Goal: Transaction & Acquisition: Purchase product/service

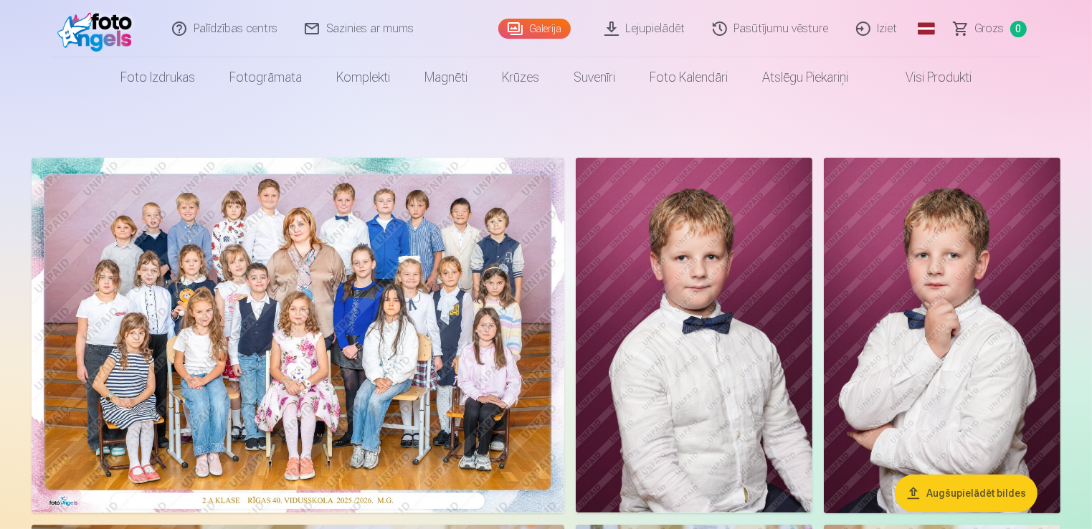
click at [969, 87] on link "Visi produkti" at bounding box center [926, 77] width 123 height 40
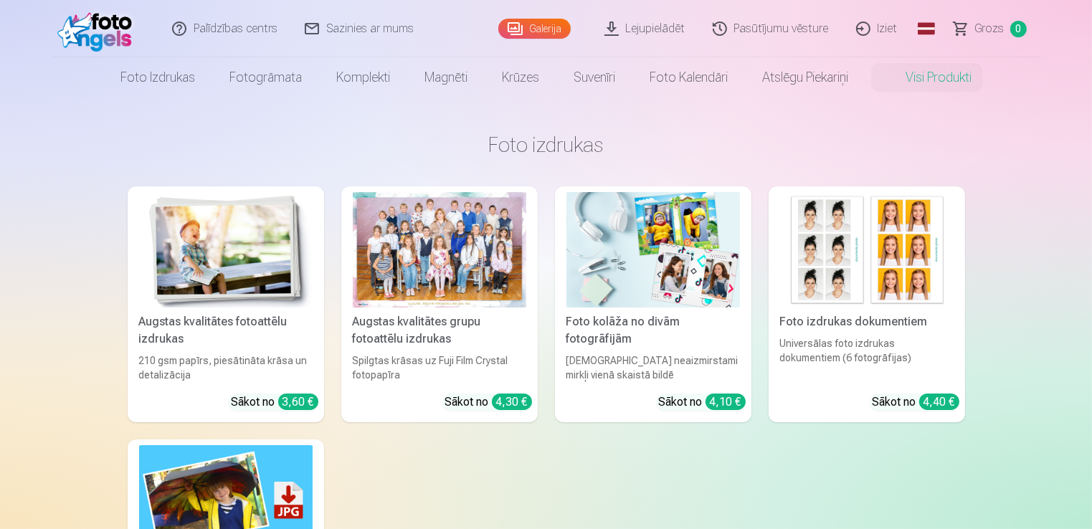
click at [476, 299] on div at bounding box center [439, 249] width 173 height 115
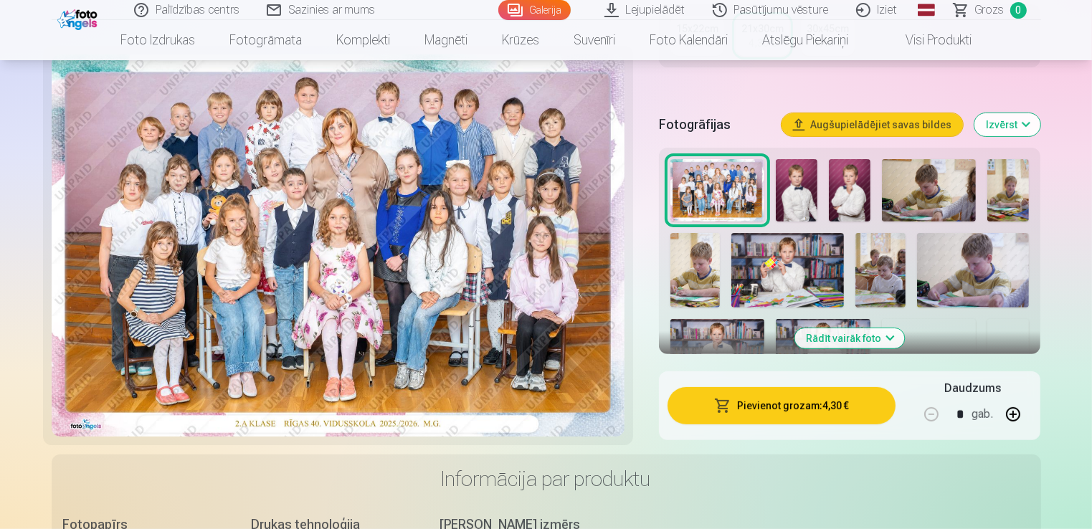
scroll to position [466, 0]
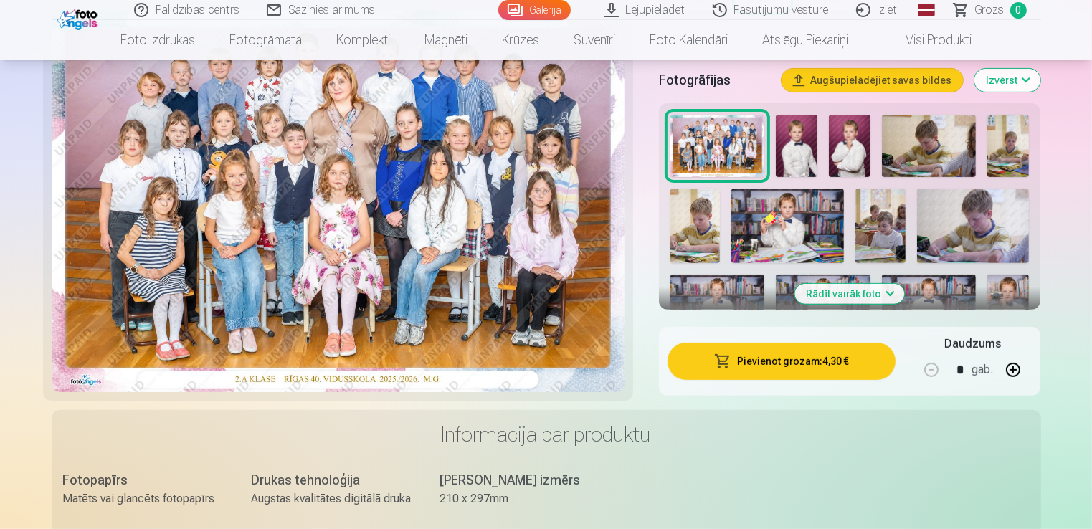
click at [823, 298] on button "Rādīt vairāk foto" at bounding box center [850, 294] width 110 height 20
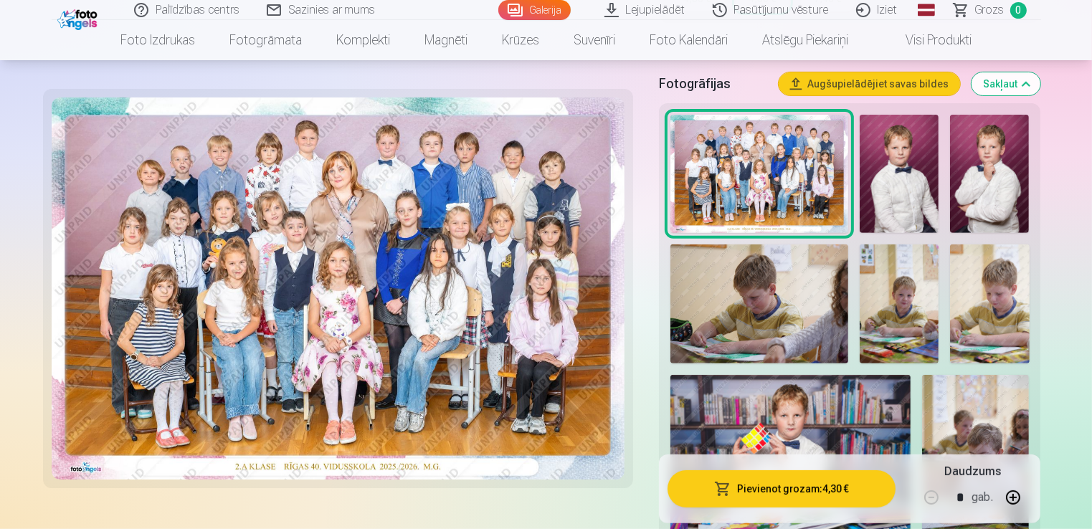
click at [879, 168] on img at bounding box center [898, 174] width 79 height 119
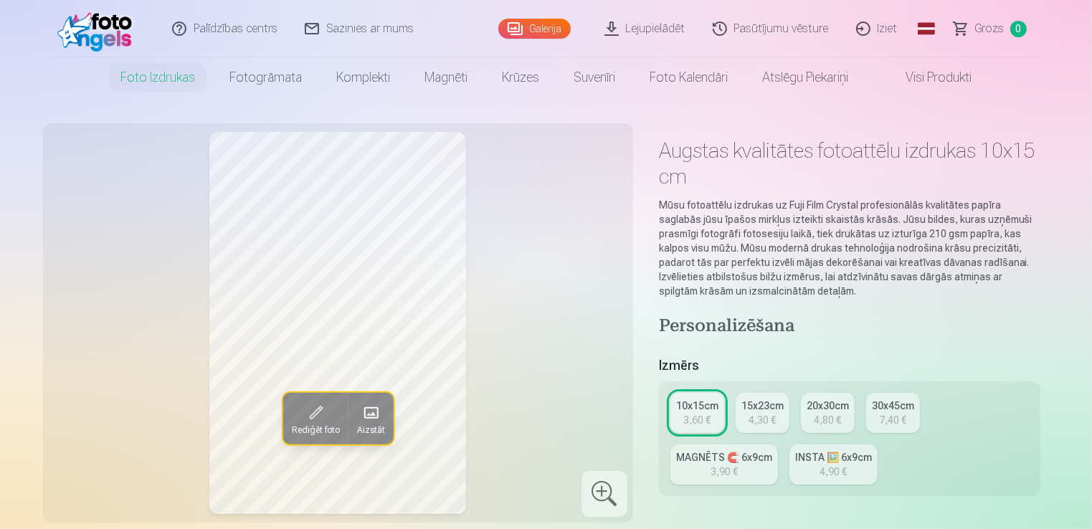
click at [903, 82] on link "Visi produkti" at bounding box center [926, 77] width 123 height 40
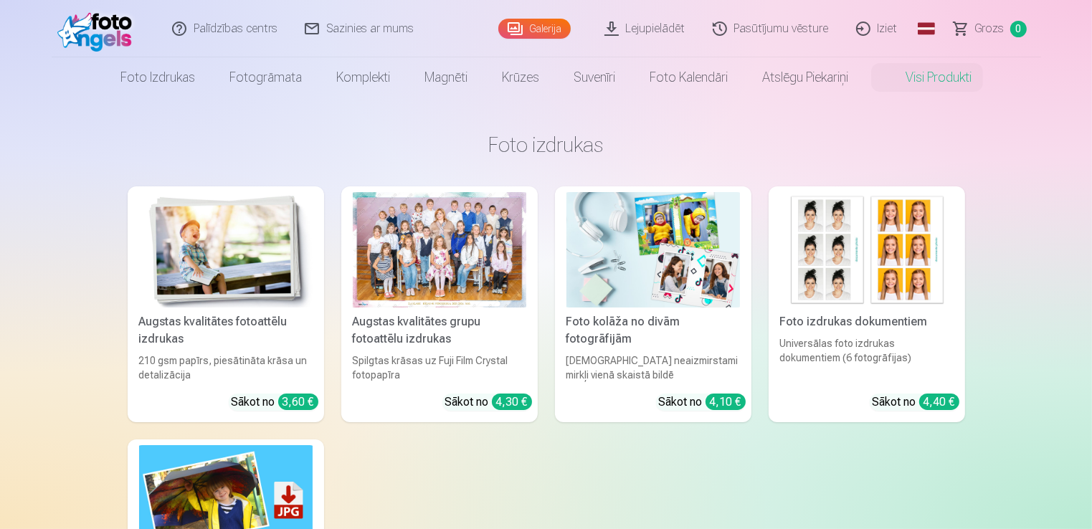
click at [416, 361] on div "Spilgtas krāsas uz Fuji Film Crystal fotopapīra" at bounding box center [439, 367] width 185 height 29
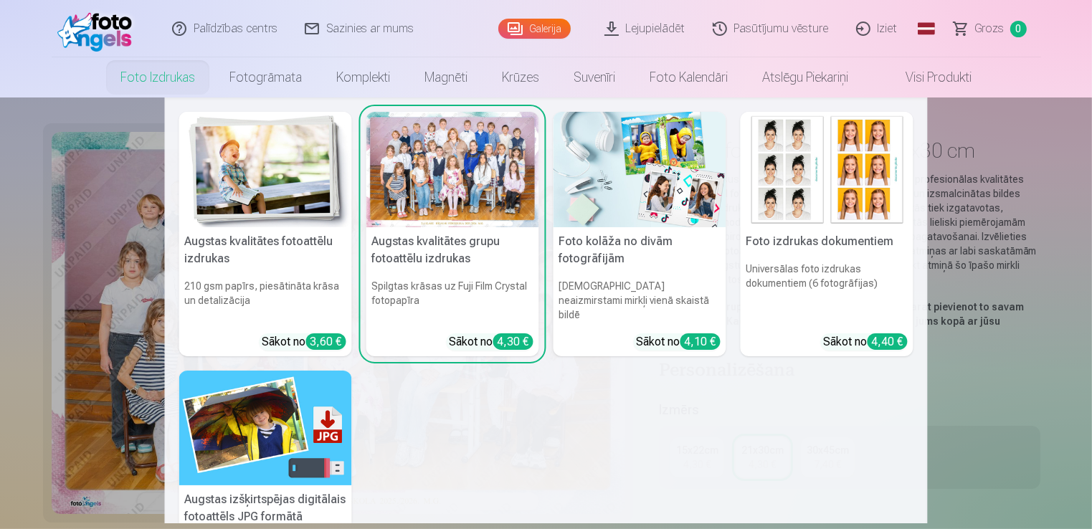
click at [164, 84] on link "Foto izdrukas" at bounding box center [157, 77] width 109 height 40
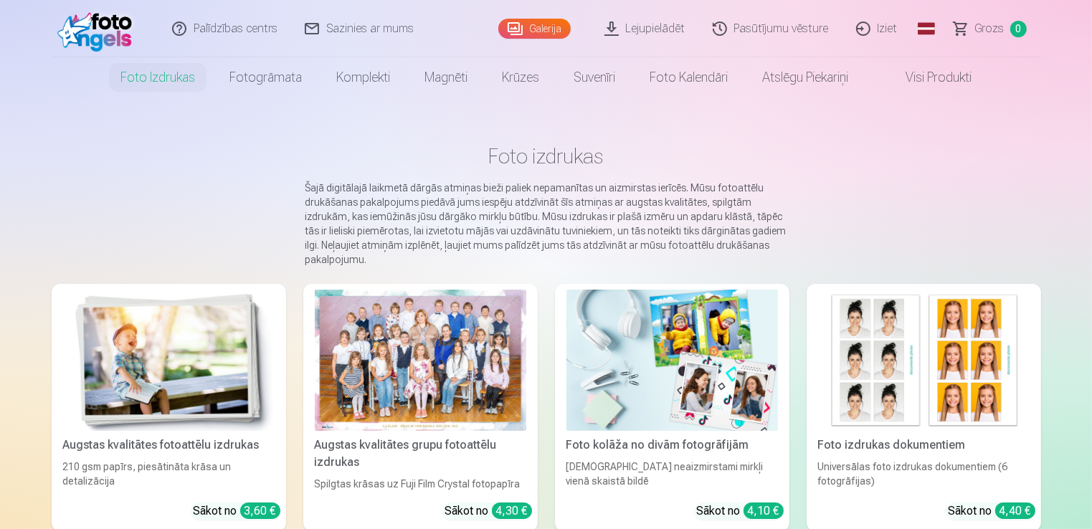
click at [364, 505] on link "Augstas kvalitātes grupu fotoattēlu izdrukas Spilgtas krāsas uz Fuji Film Cryst…" at bounding box center [420, 407] width 234 height 247
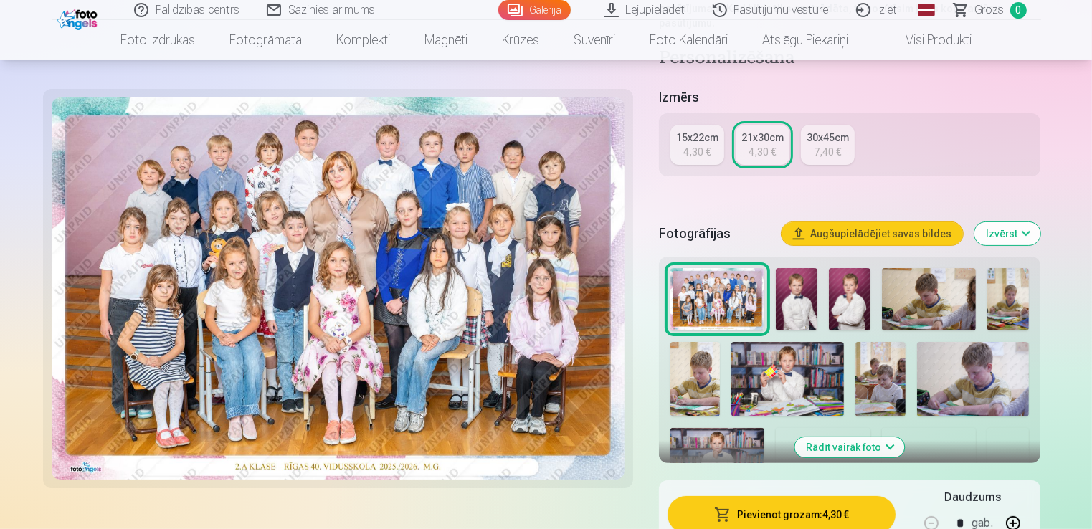
scroll to position [389, 0]
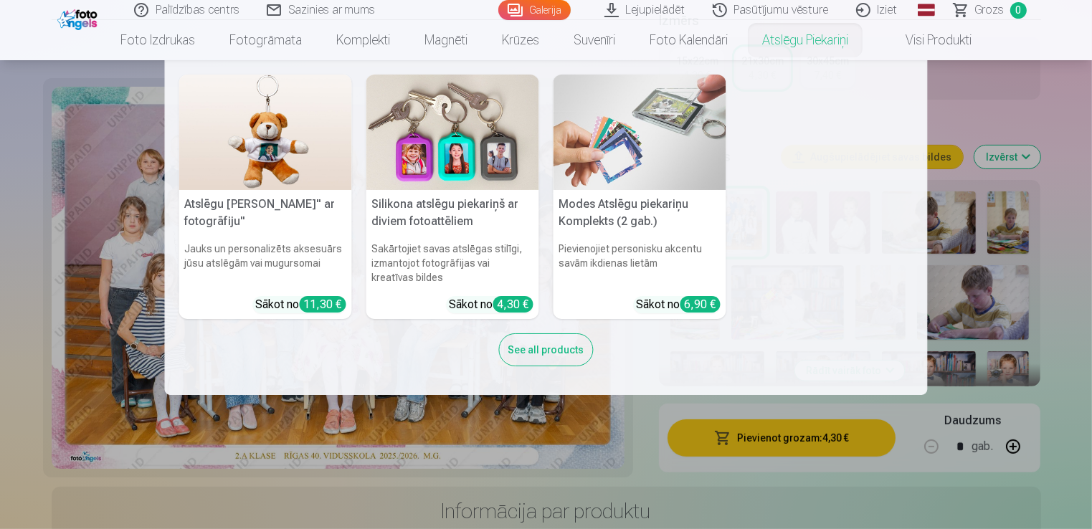
click at [994, 99] on nav "Atslēgu piekariņš Lācītis" ar fotogrāfiju" Jauks un personalizēts aksesuārs jūs…" at bounding box center [546, 227] width 1092 height 335
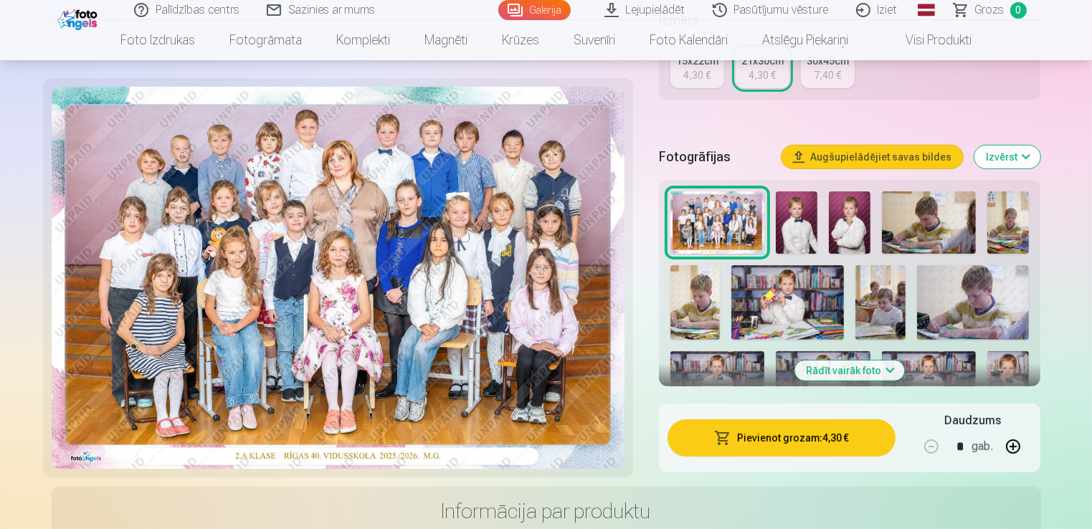
click at [905, 152] on button "Augšupielādējiet savas bildes" at bounding box center [871, 157] width 181 height 23
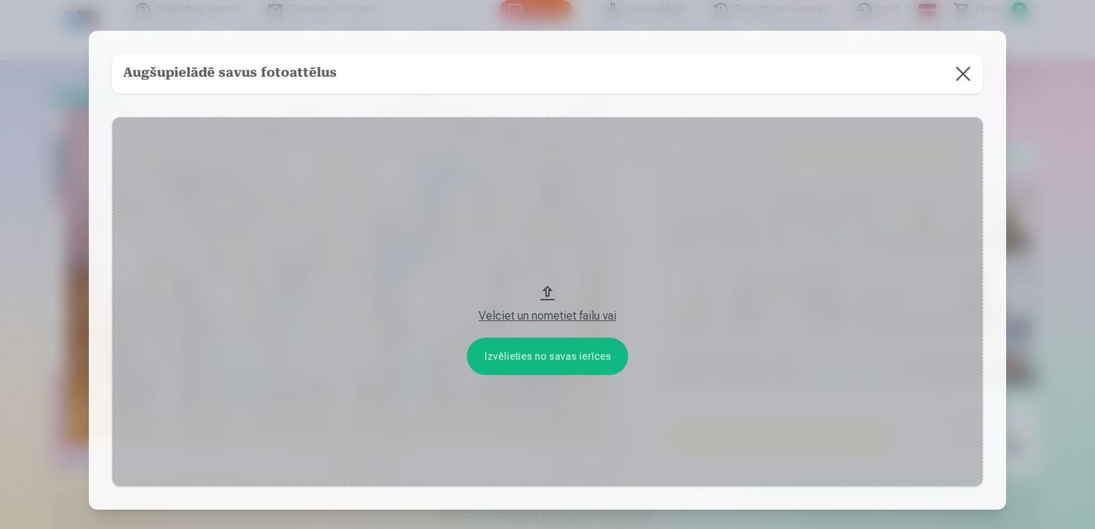
click at [957, 67] on button at bounding box center [963, 74] width 40 height 40
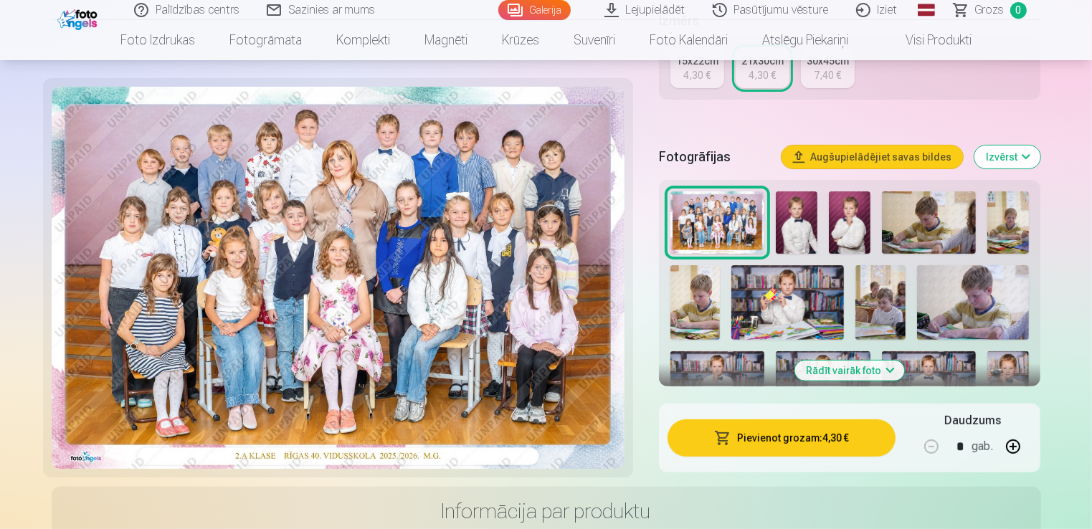
click at [920, 11] on link "Global" at bounding box center [926, 10] width 29 height 20
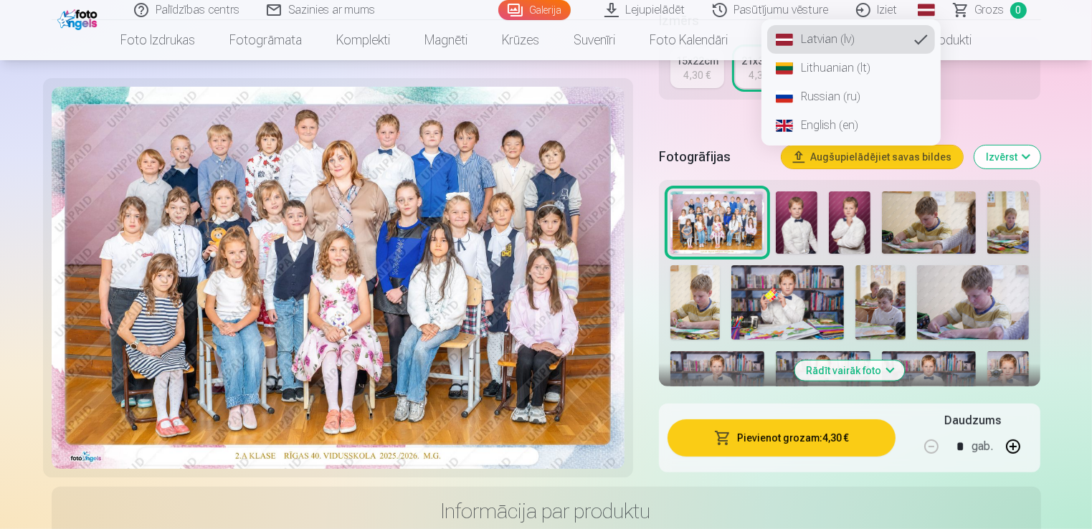
click at [821, 96] on link "Russian (ru)" at bounding box center [851, 96] width 168 height 29
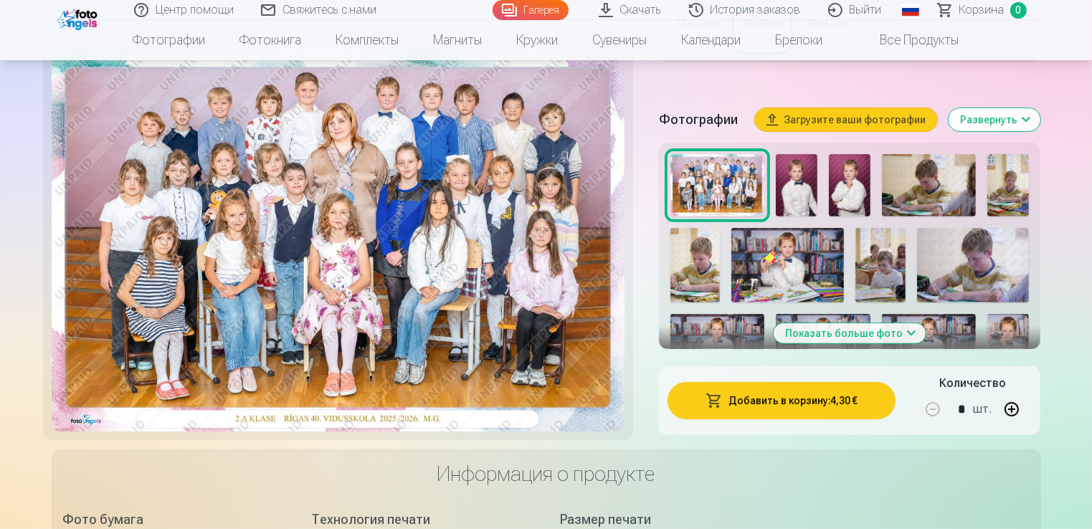
scroll to position [495, 0]
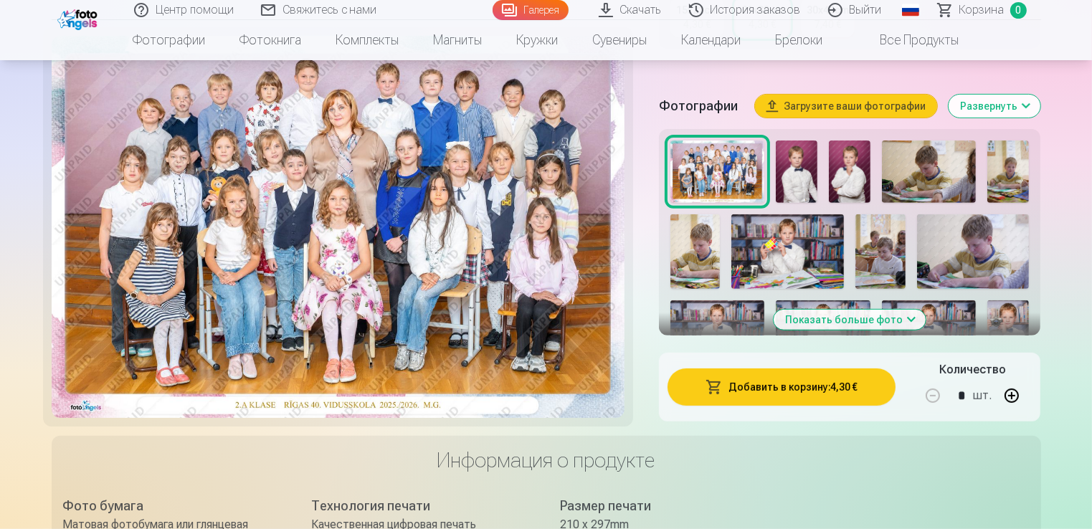
click at [1033, 118] on button "Развернуть" at bounding box center [994, 106] width 92 height 23
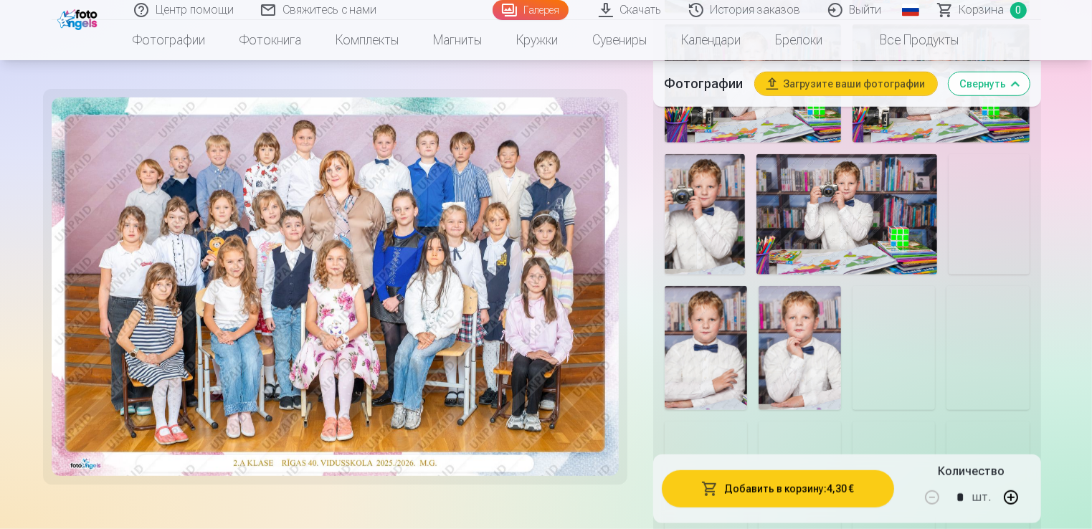
scroll to position [1154, 0]
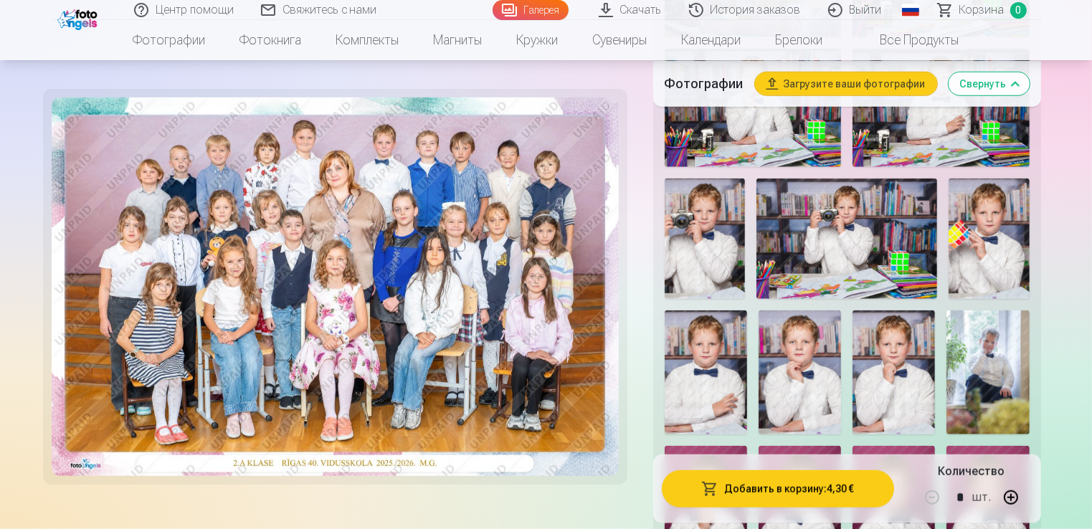
click at [714, 220] on img at bounding box center [704, 238] width 80 height 120
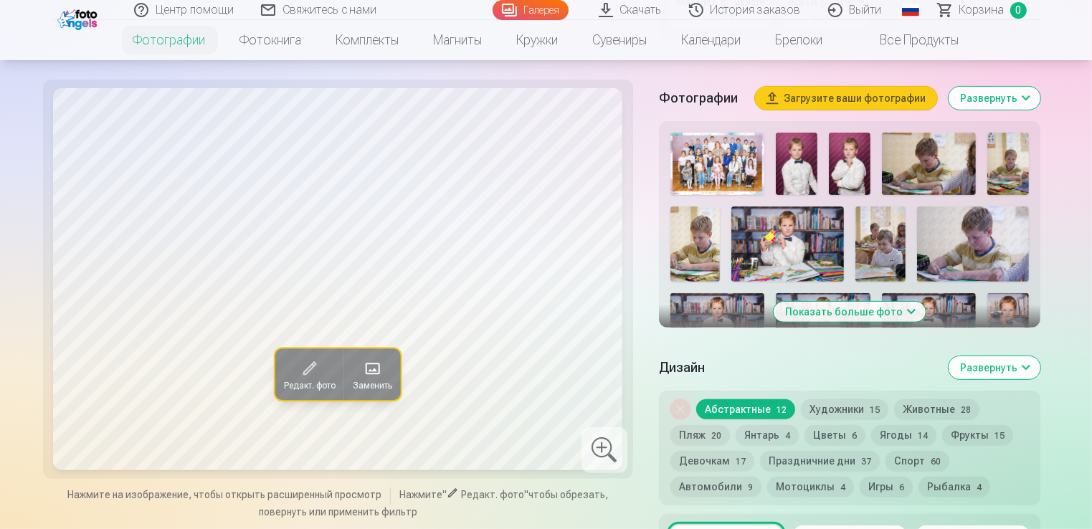
scroll to position [484, 0]
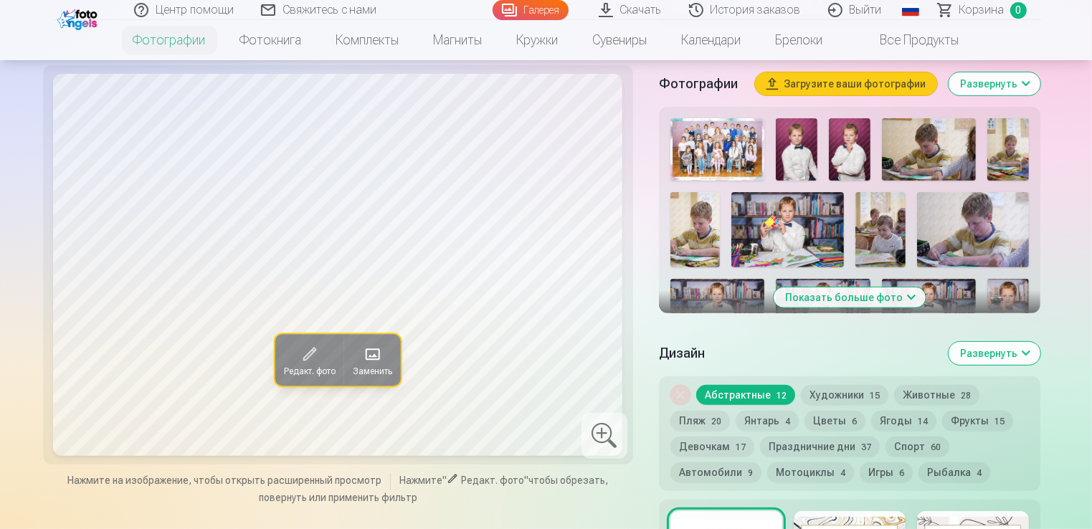
click at [807, 307] on button "Показать больше фото" at bounding box center [849, 297] width 152 height 20
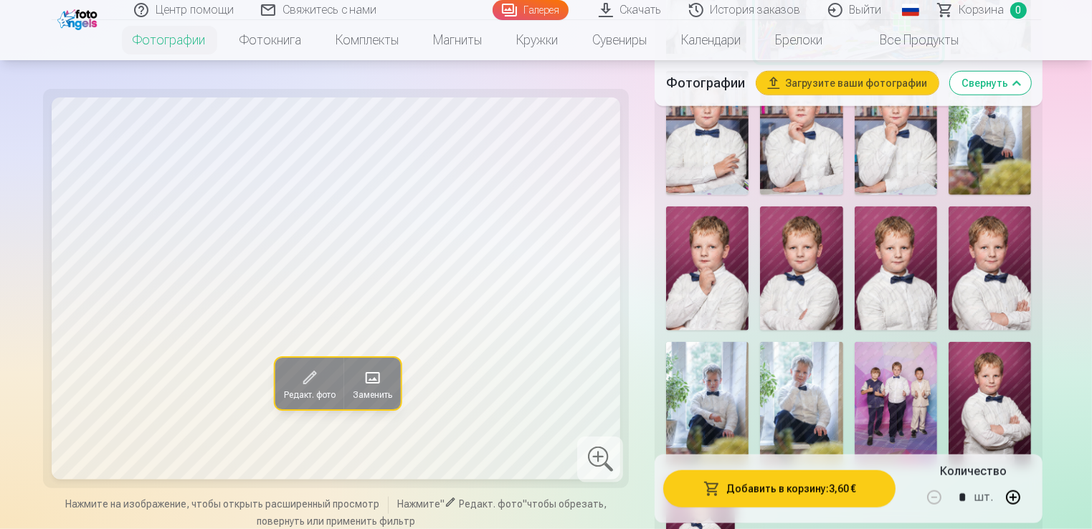
scroll to position [1344, 0]
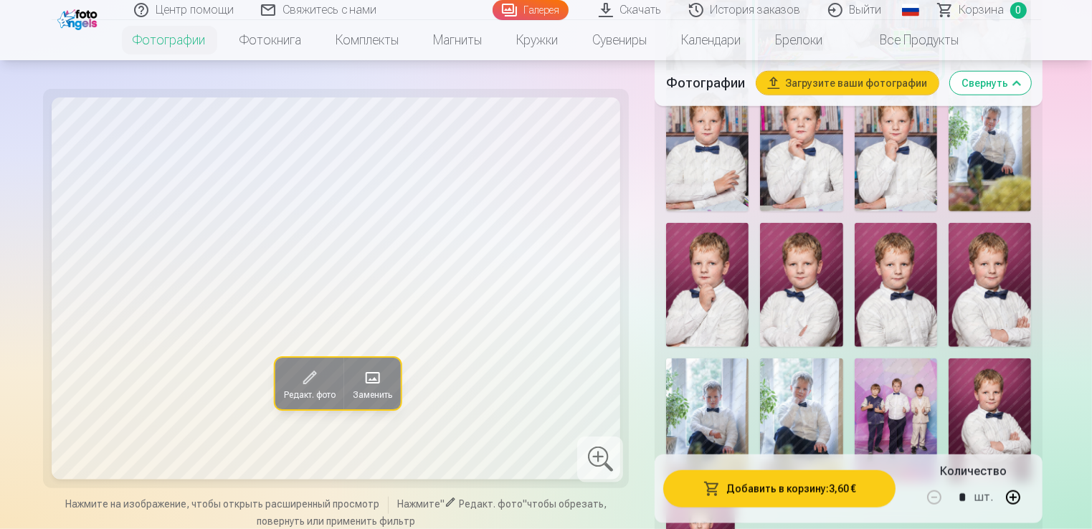
click at [809, 259] on img at bounding box center [801, 285] width 82 height 124
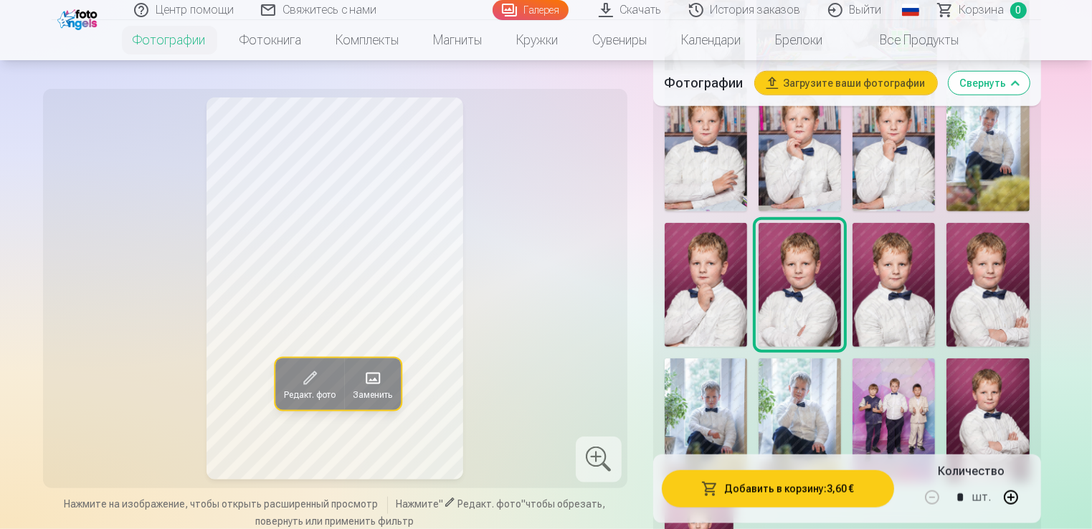
click at [877, 273] on img at bounding box center [893, 285] width 82 height 124
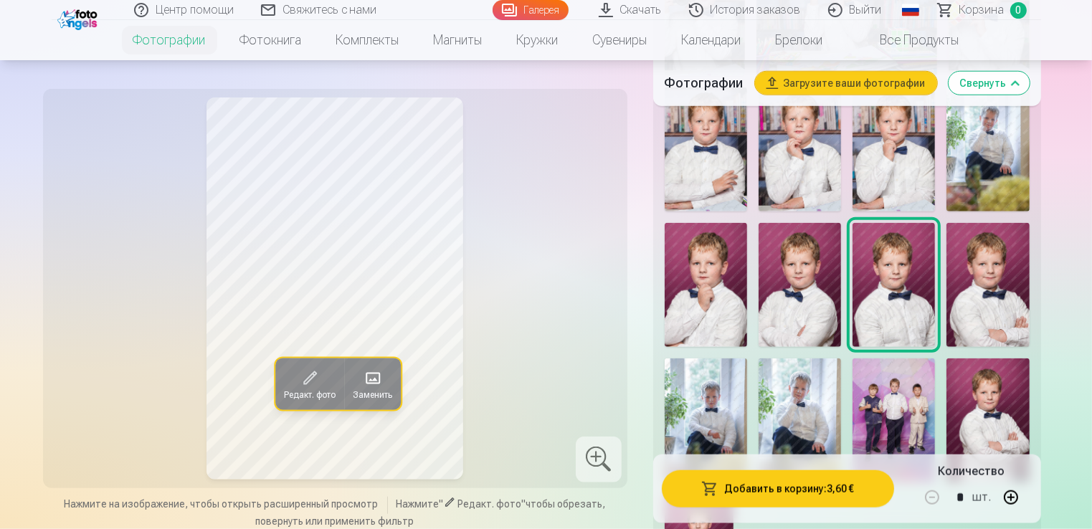
click at [811, 272] on img at bounding box center [799, 285] width 82 height 124
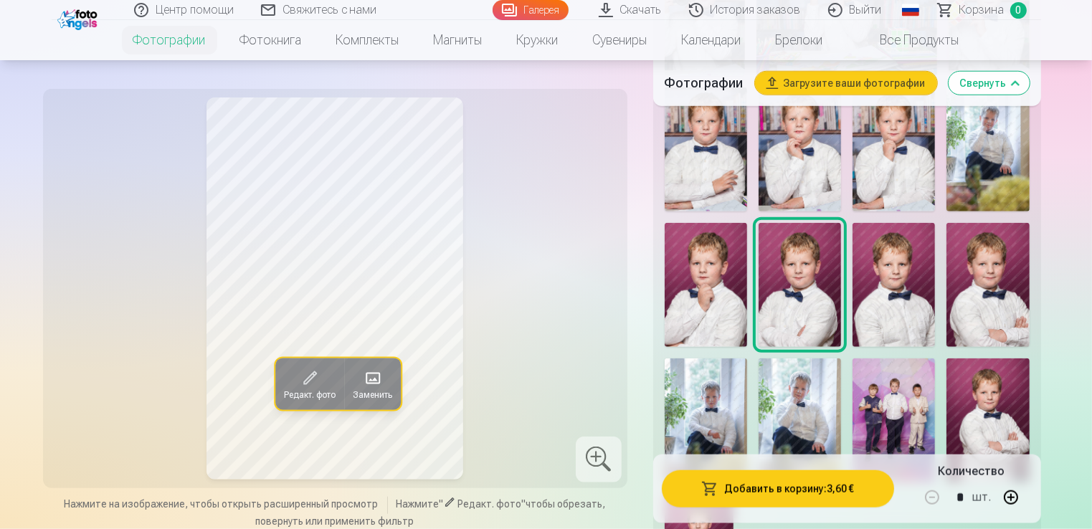
click at [803, 159] on img at bounding box center [799, 149] width 82 height 124
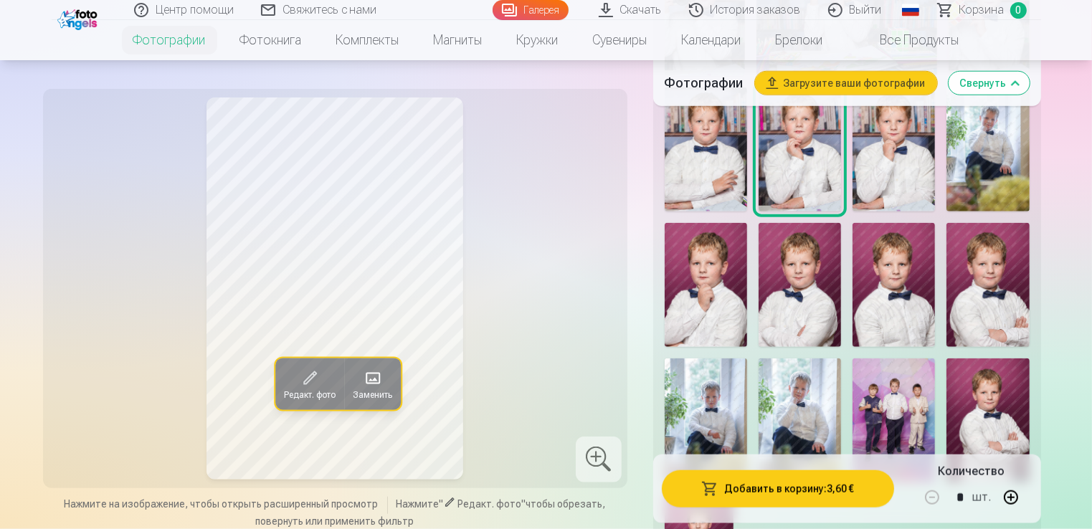
click at [905, 173] on img at bounding box center [893, 149] width 82 height 124
click at [808, 161] on img at bounding box center [799, 149] width 82 height 124
click at [974, 291] on img at bounding box center [987, 285] width 82 height 124
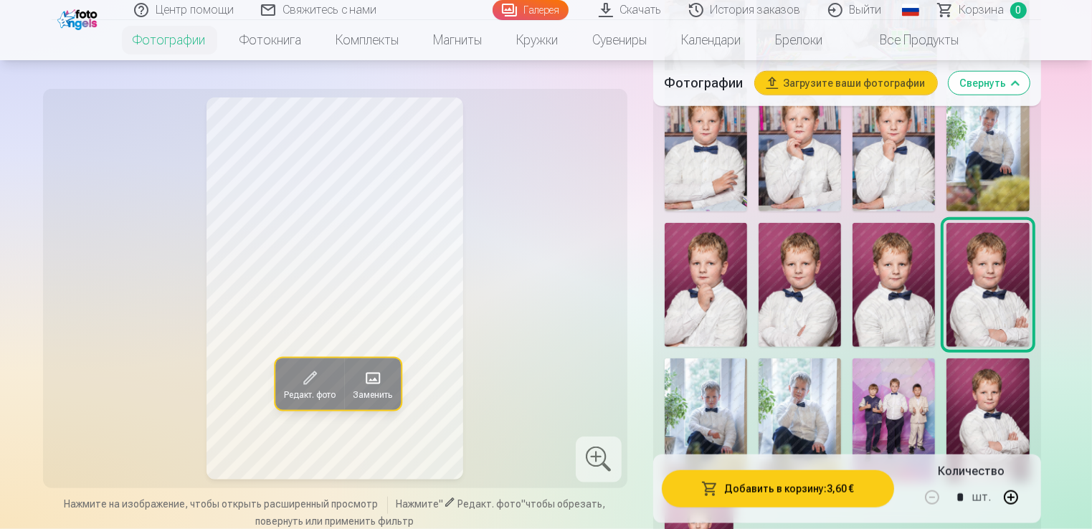
click at [903, 297] on img at bounding box center [893, 285] width 82 height 124
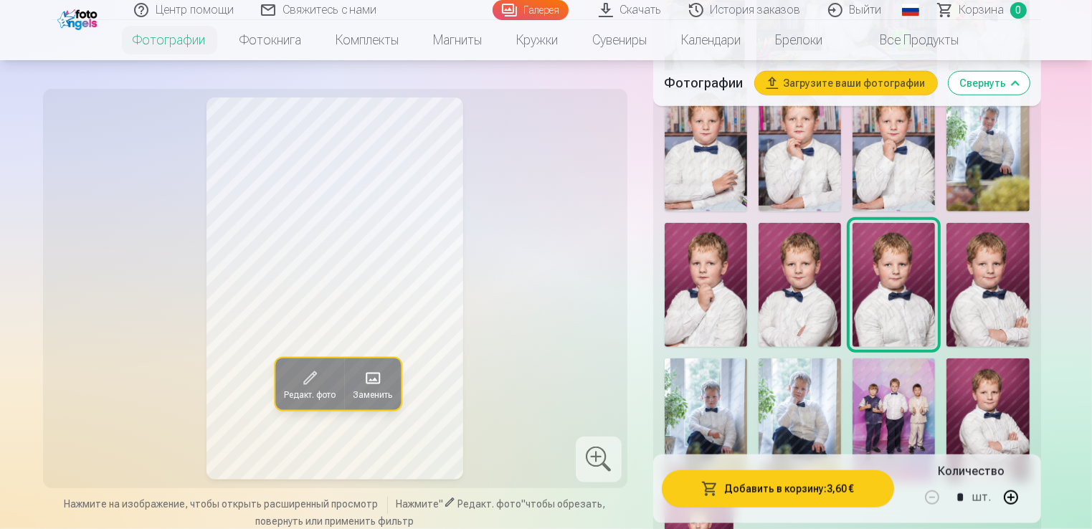
click at [973, 292] on img at bounding box center [987, 285] width 82 height 124
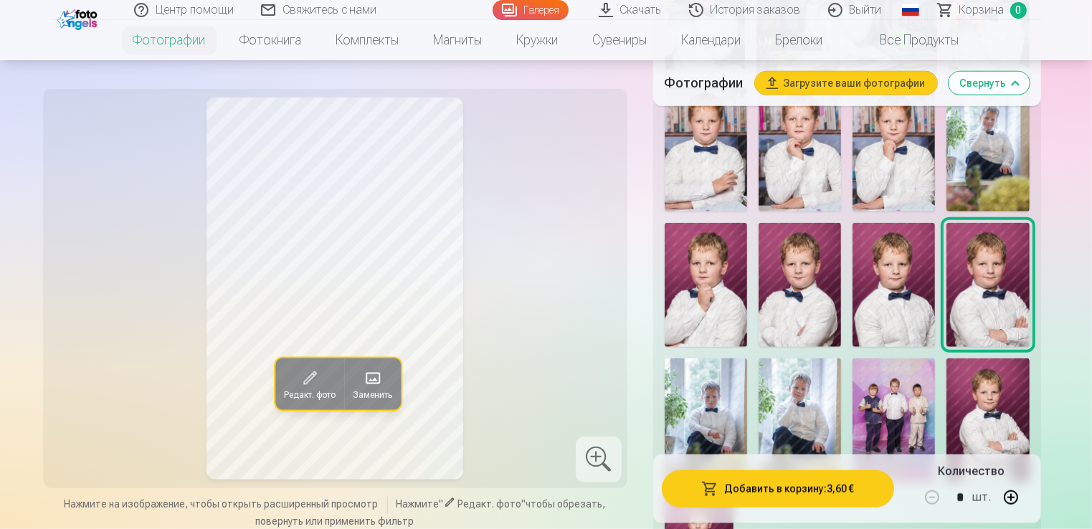
click at [803, 280] on img at bounding box center [799, 285] width 82 height 124
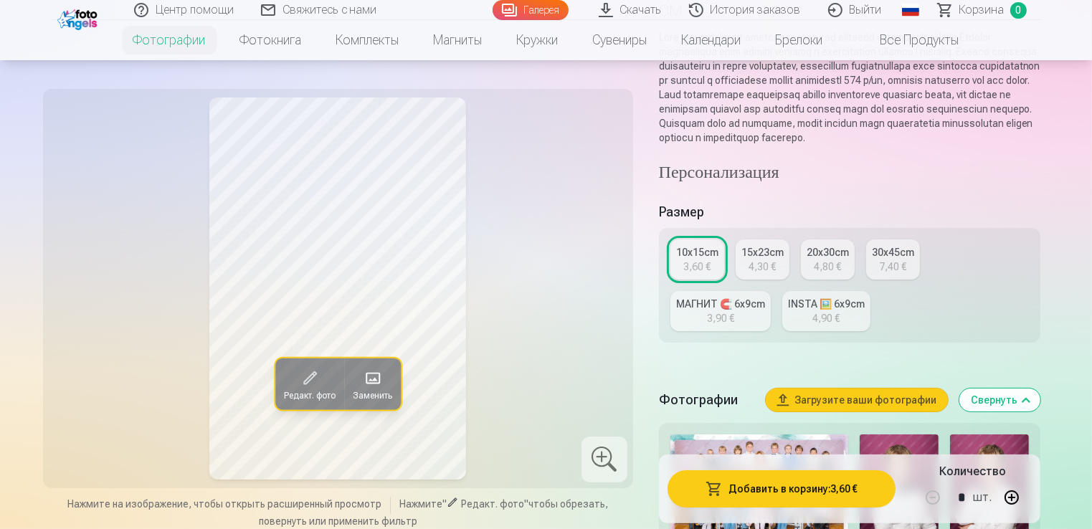
scroll to position [0, 0]
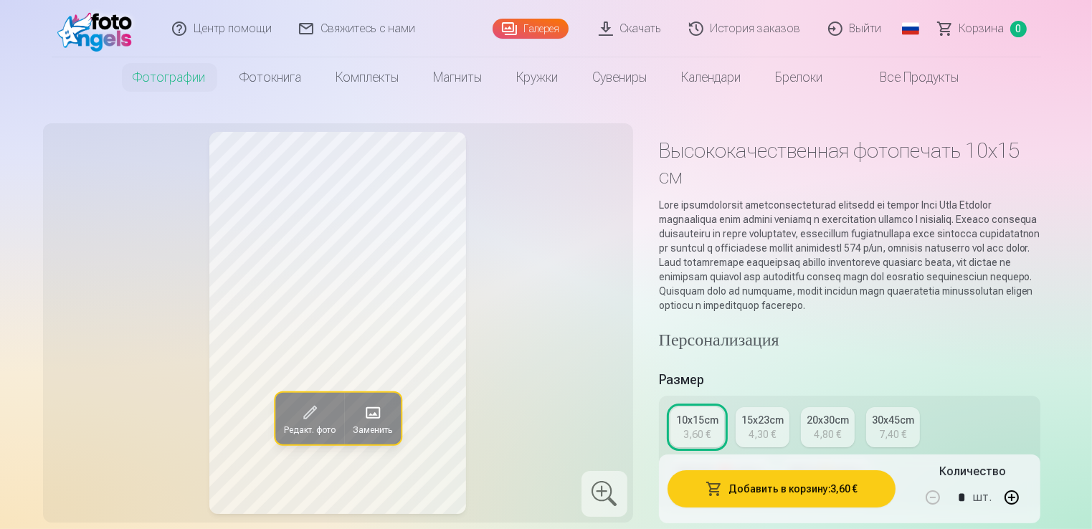
click at [631, 28] on link "Скачать" at bounding box center [631, 28] width 90 height 57
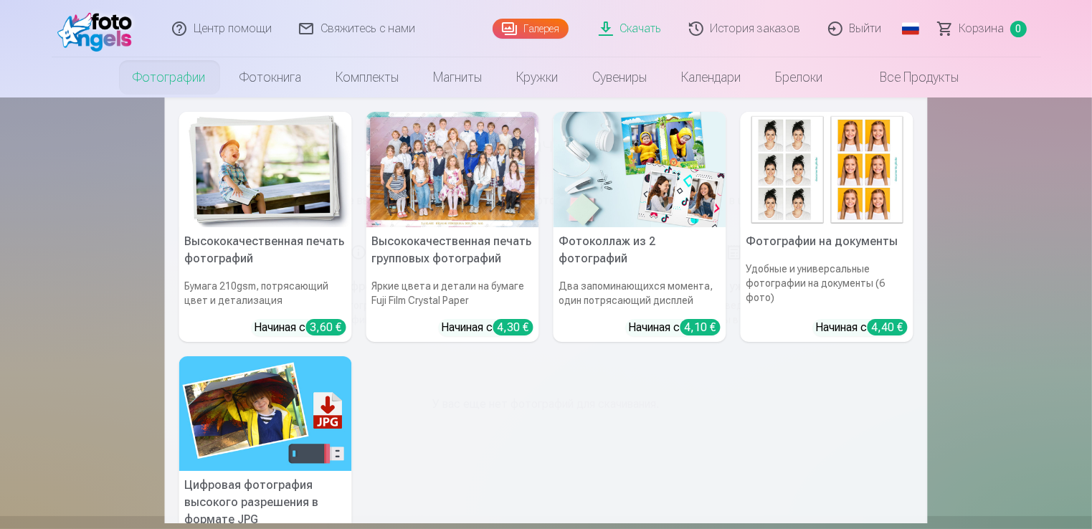
click at [178, 78] on link "Фотографии" at bounding box center [169, 77] width 107 height 40
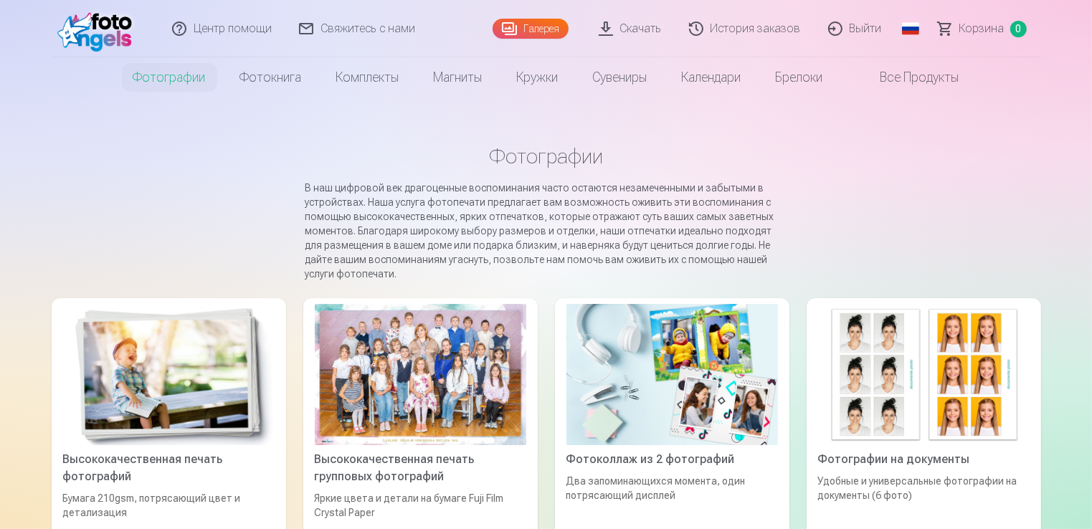
click at [449, 313] on div at bounding box center [420, 374] width 211 height 141
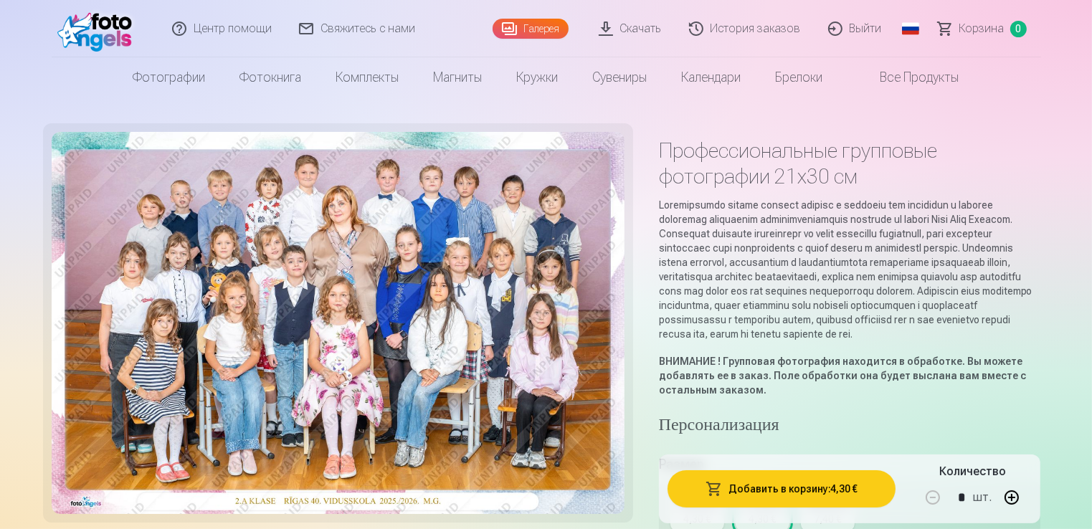
drag, startPoint x: 1077, startPoint y: 206, endPoint x: 1097, endPoint y: 206, distance: 20.1
click at [1091, 206] on html "Центр помощи Свяжитесь с нами Галерея Скачать История заказов Выйти Global Latv…" at bounding box center [546, 264] width 1092 height 529
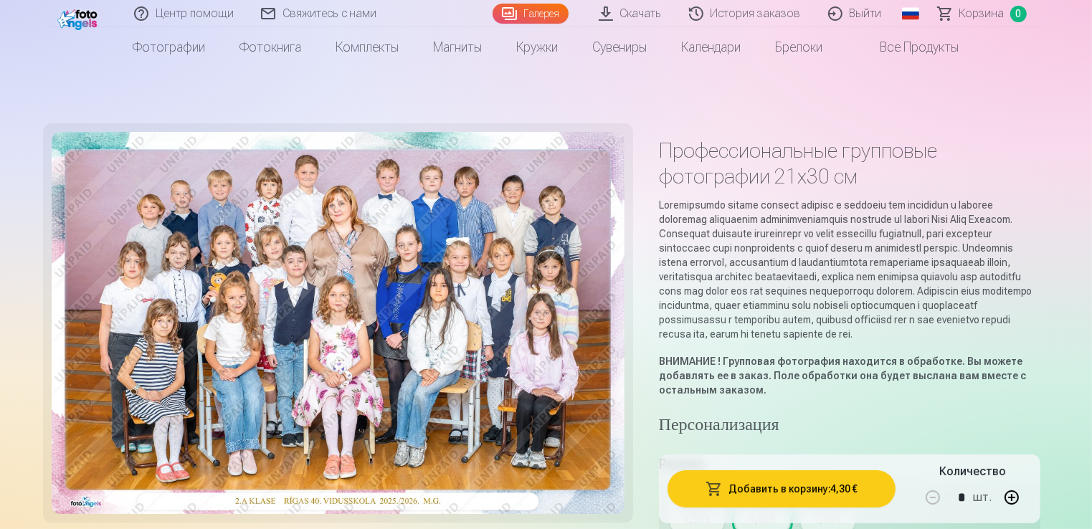
scroll to position [463, 0]
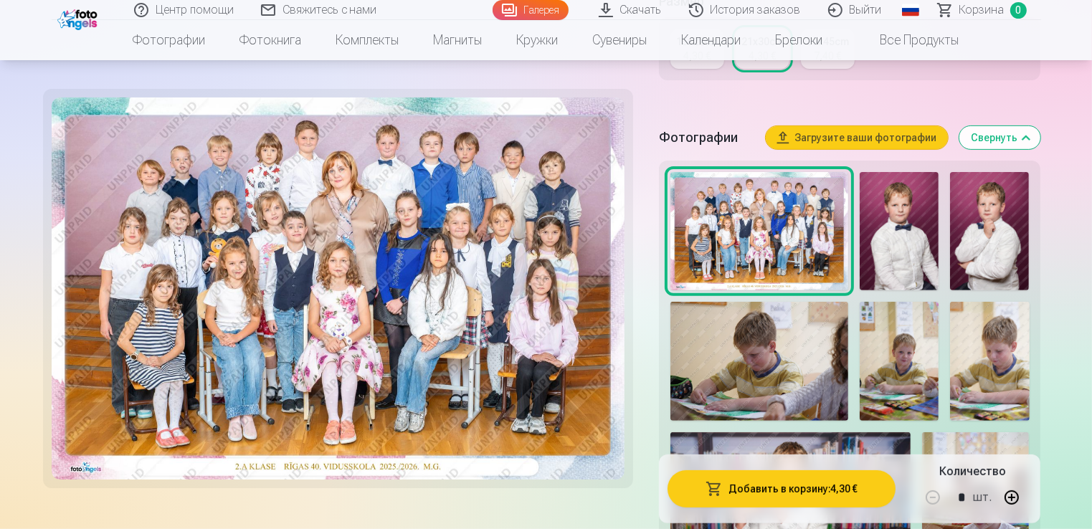
click at [913, 148] on button "Загрузите ваши фотографии" at bounding box center [857, 137] width 182 height 23
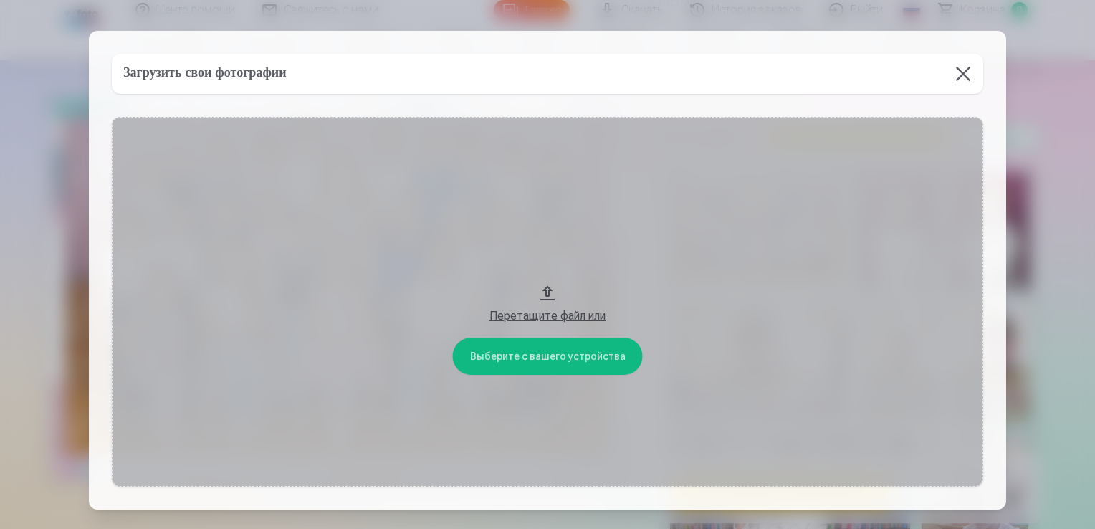
click at [964, 75] on button at bounding box center [963, 74] width 40 height 40
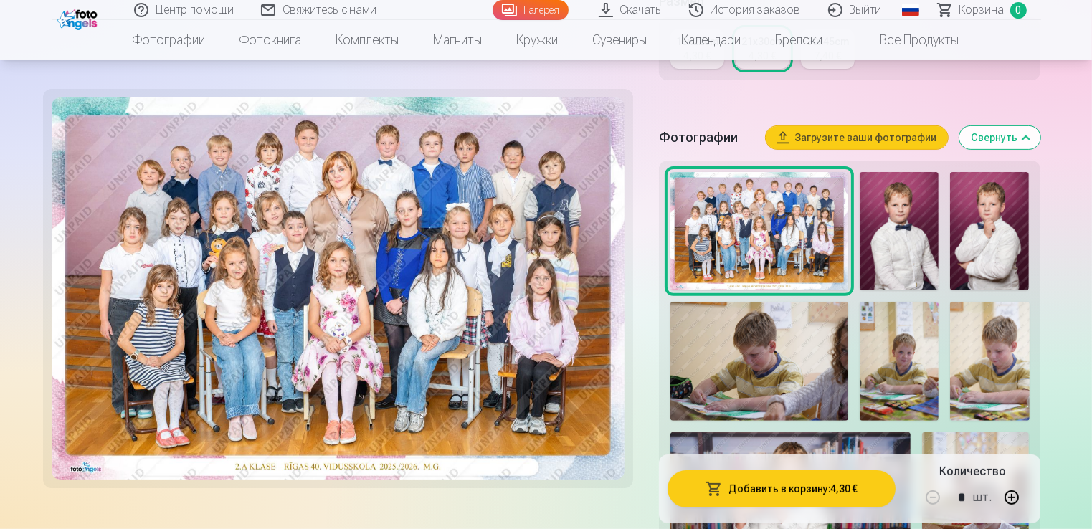
click at [864, 495] on button "Добавить в корзину : 4,30 €" at bounding box center [781, 488] width 229 height 37
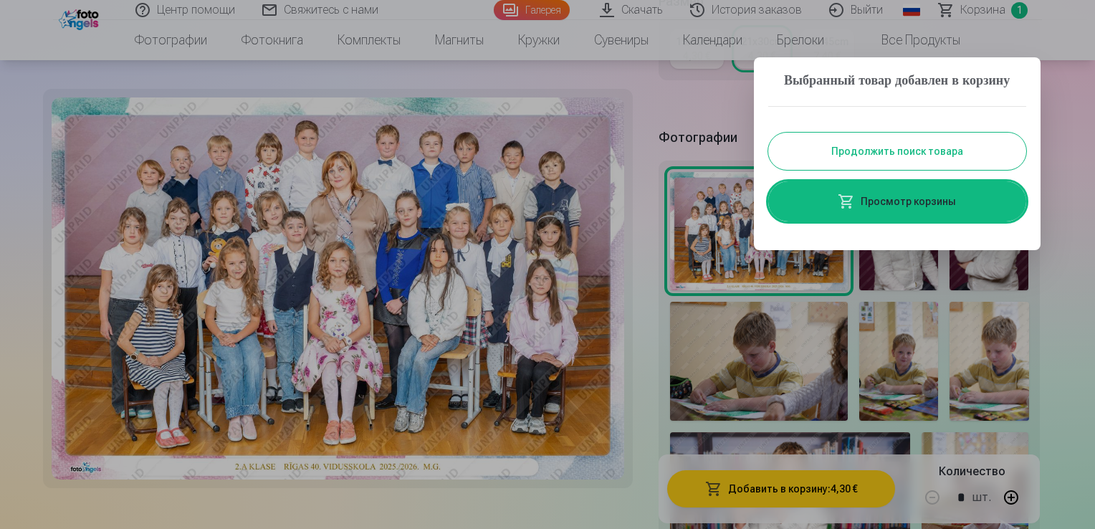
click at [874, 170] on button "Продолжить поиск товара" at bounding box center [897, 151] width 258 height 37
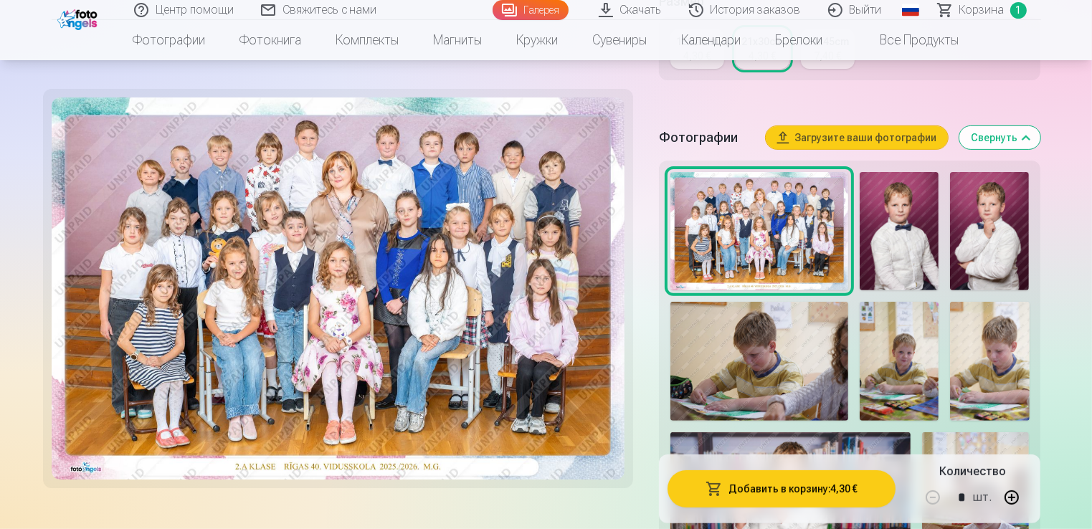
click at [896, 262] on img at bounding box center [898, 231] width 79 height 119
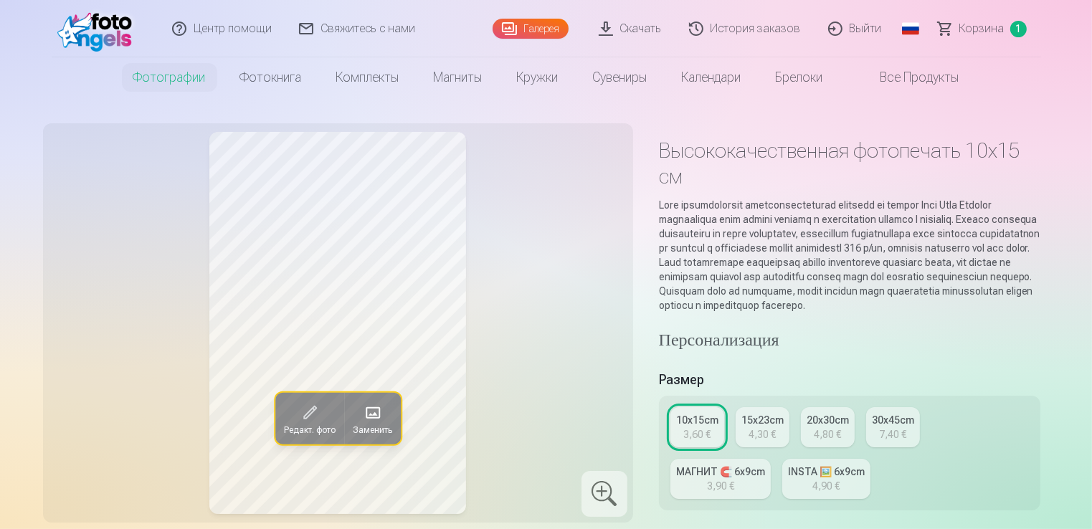
click at [649, 32] on link "Скачать" at bounding box center [631, 28] width 90 height 57
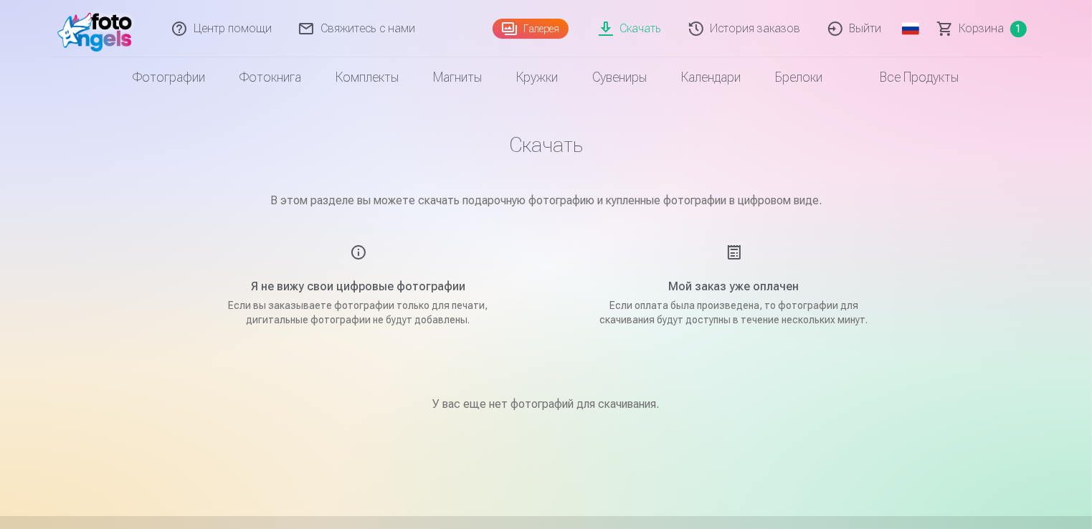
click at [92, 47] on img at bounding box center [98, 29] width 82 height 46
